Goal: Information Seeking & Learning: Understand process/instructions

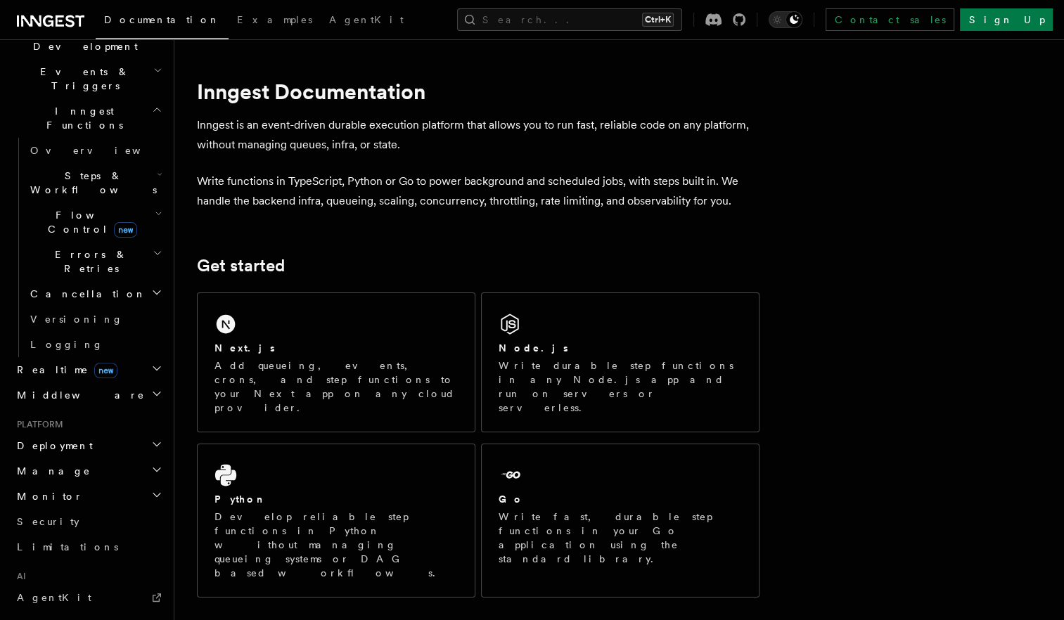
scroll to position [422, 0]
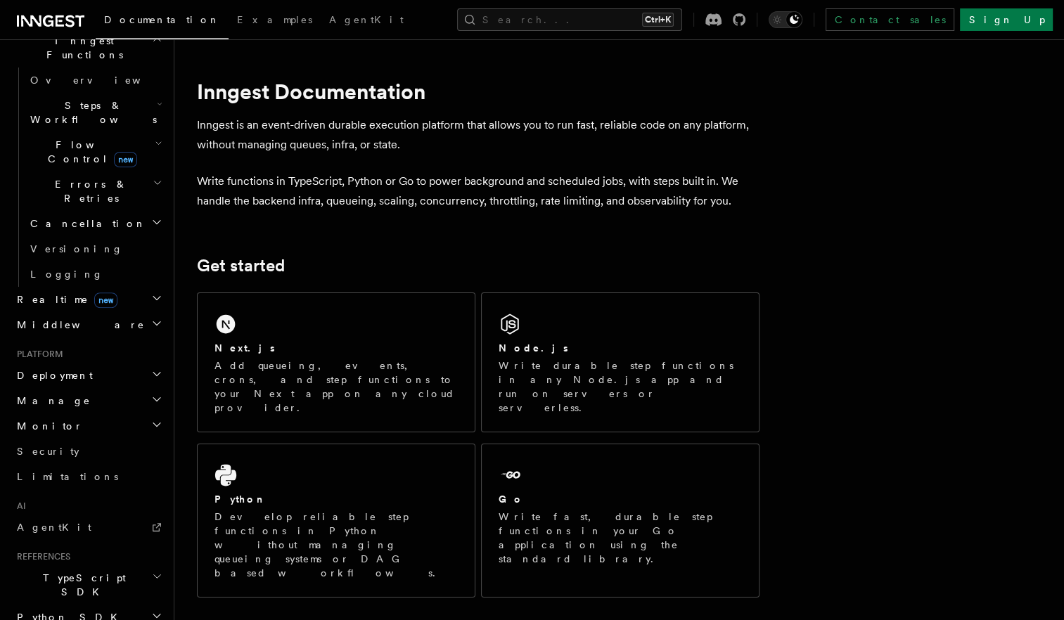
click at [75, 363] on h2 "Deployment" at bounding box center [88, 375] width 154 height 25
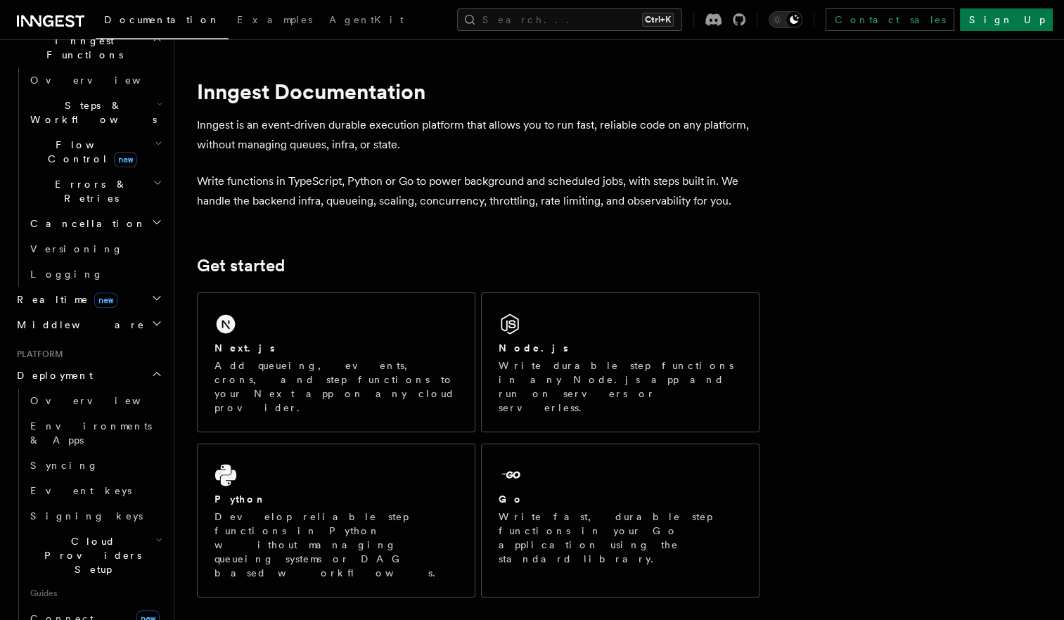
click at [74, 388] on link "Overview" at bounding box center [95, 400] width 141 height 25
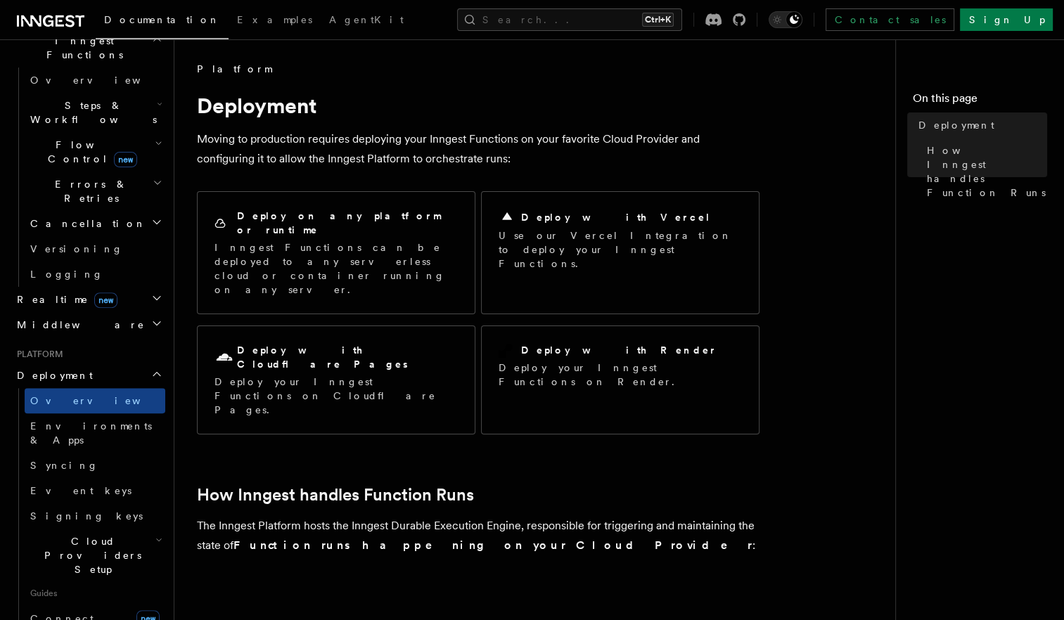
click at [596, 233] on p "Use our Vercel Integration to deploy your Inngest Functions." at bounding box center [619, 250] width 243 height 42
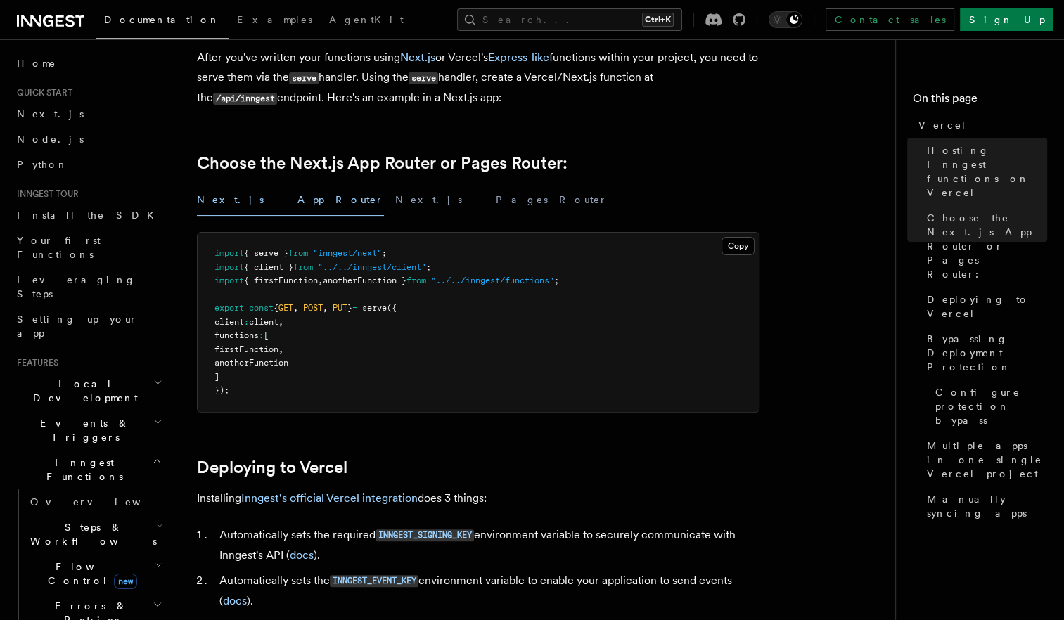
scroll to position [281, 0]
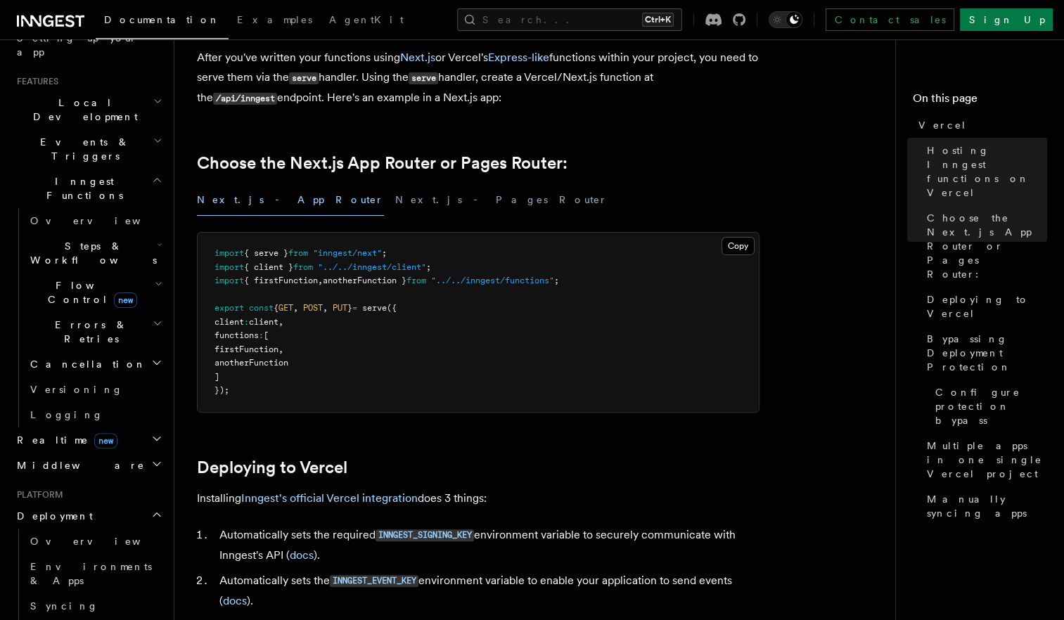
click at [335, 505] on link "Inngest's official Vercel integration" at bounding box center [329, 497] width 176 height 13
